Goal: Check status: Check status

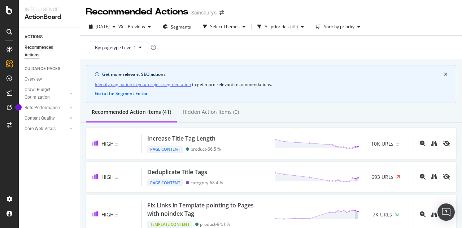
scroll to position [857, 0]
